Goal: Check status: Check status

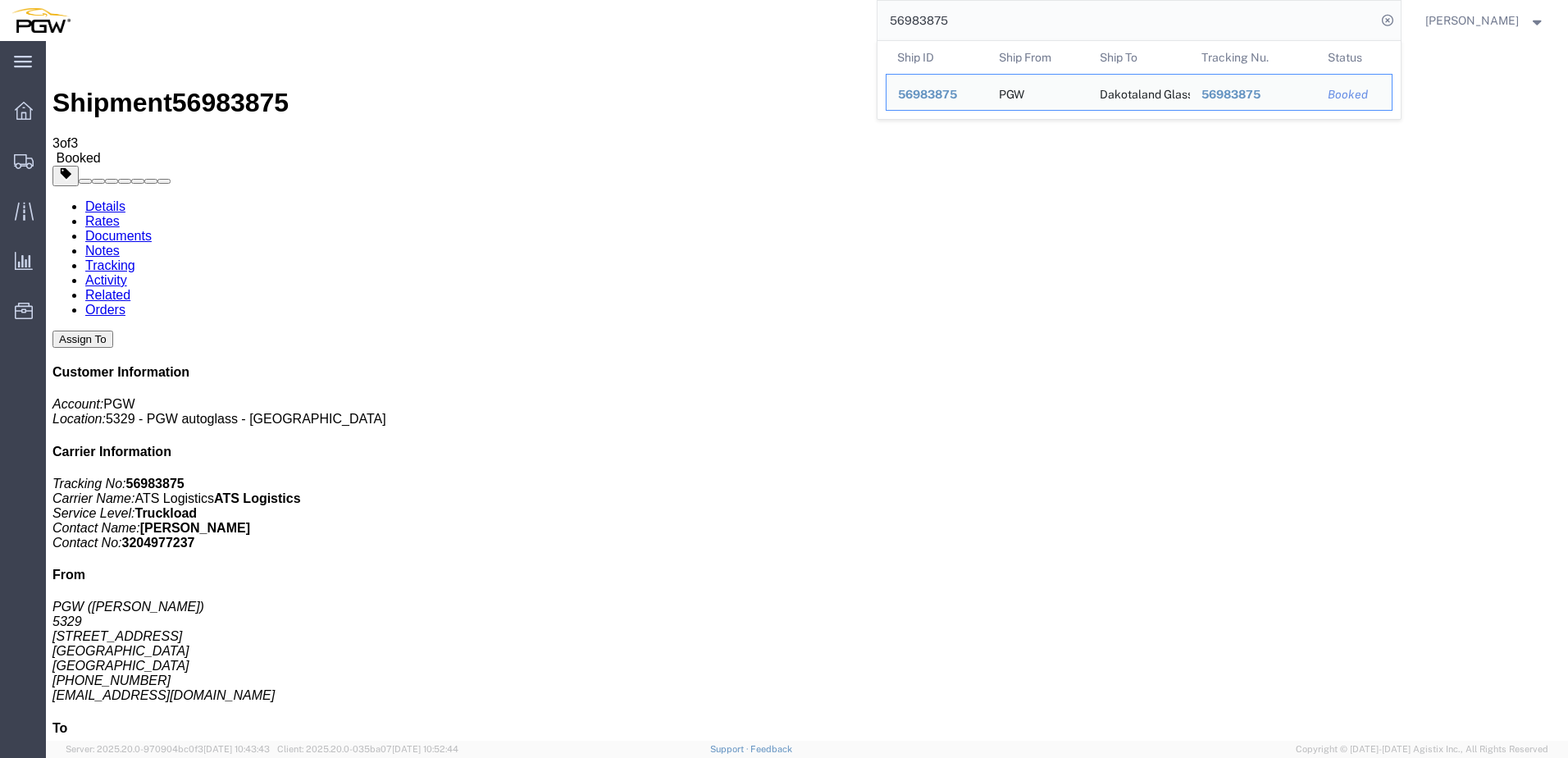
click at [974, 10] on input "56983875" at bounding box center [1126, 20] width 499 height 40
click at [977, 14] on input "56983875" at bounding box center [1126, 20] width 499 height 40
click at [978, 14] on input "56983875" at bounding box center [1126, 20] width 499 height 40
click at [978, 15] on input "56983875" at bounding box center [1126, 20] width 499 height 40
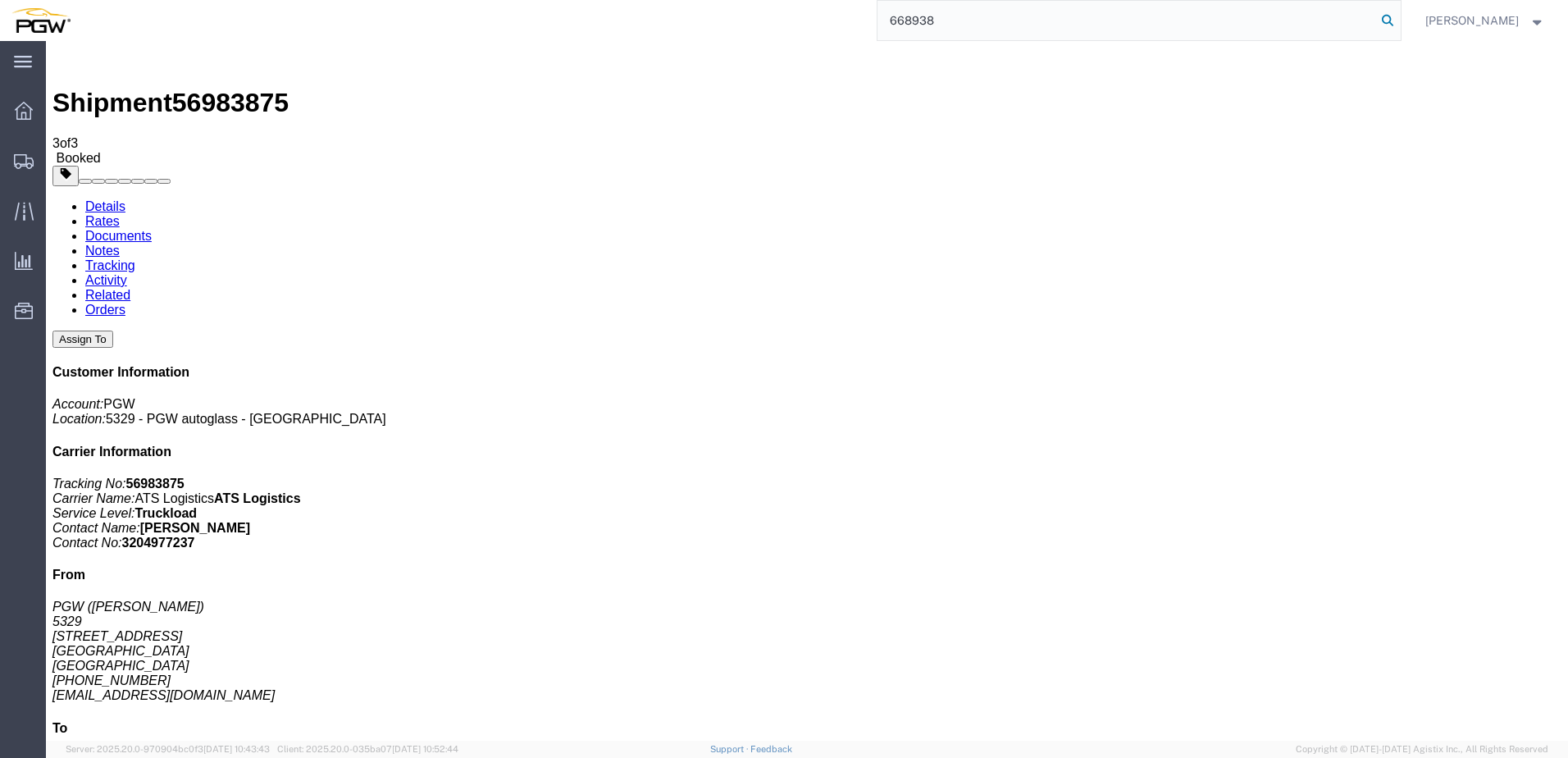
type input "668938"
click at [1376, 18] on icon at bounding box center [1387, 20] width 23 height 23
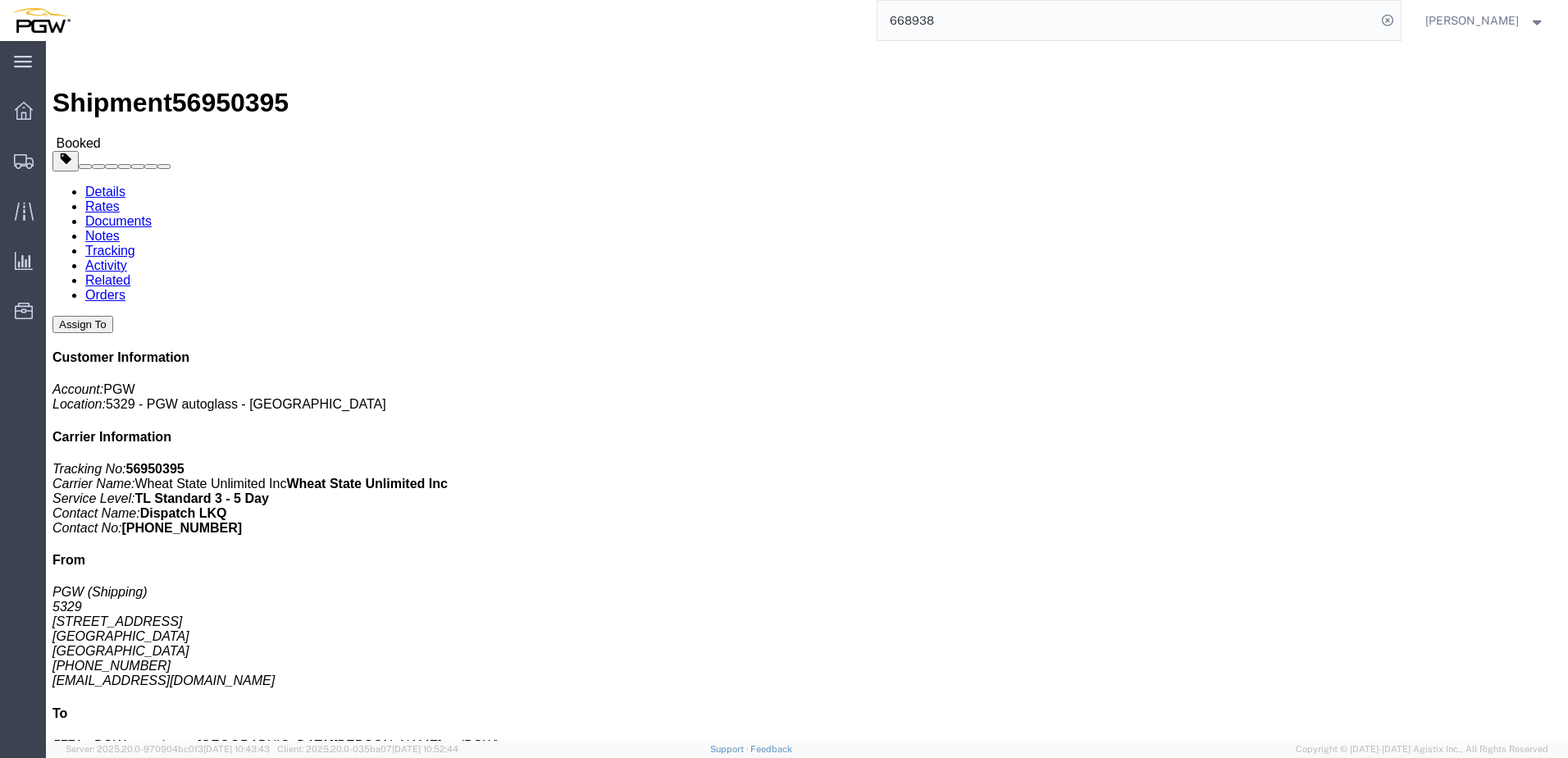
click link "Documents"
